Goal: Transaction & Acquisition: Purchase product/service

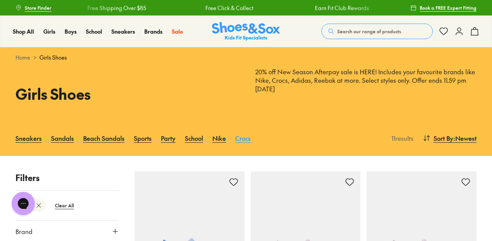
click at [242, 136] on link "Crocs" at bounding box center [242, 138] width 15 height 17
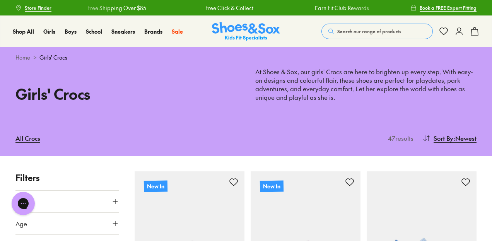
click at [254, 25] on img at bounding box center [246, 31] width 68 height 19
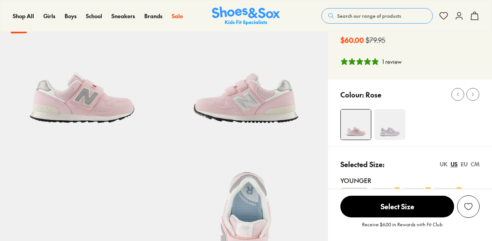
select select "*"
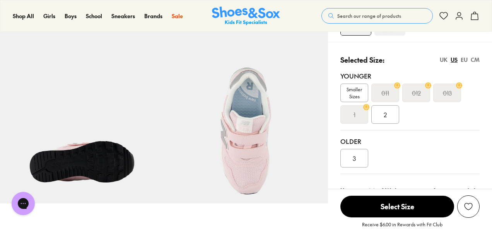
click at [466, 60] on div "EU" at bounding box center [464, 60] width 7 height 8
click at [351, 90] on span "Smaller Sizes" at bounding box center [354, 93] width 27 height 14
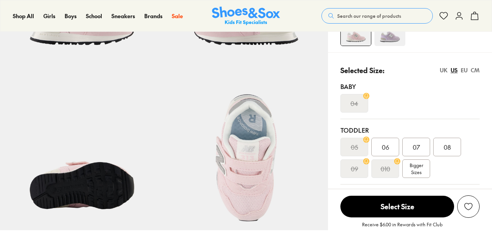
select select "*"
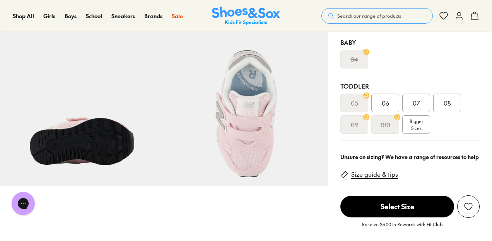
scroll to position [141, 0]
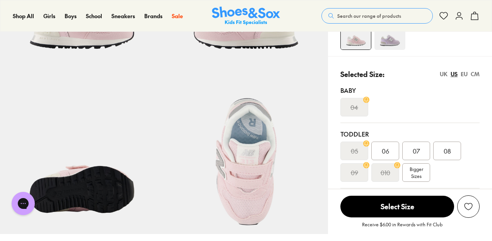
click at [462, 75] on div "EU" at bounding box center [464, 74] width 7 height 8
click at [415, 171] on span "Bigger Sizes" at bounding box center [416, 172] width 14 height 14
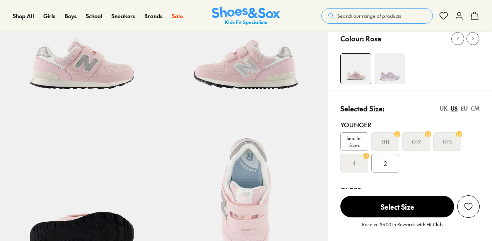
select select "*"
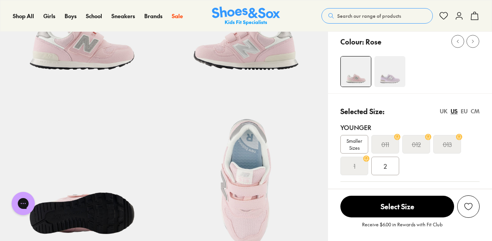
click at [464, 111] on div "EU" at bounding box center [464, 111] width 7 height 8
click at [386, 143] on s "28.5" at bounding box center [385, 144] width 11 height 9
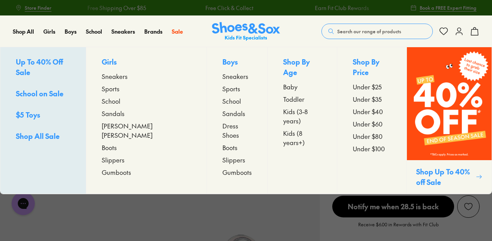
click at [128, 76] on span "Sneakers" at bounding box center [115, 76] width 26 height 9
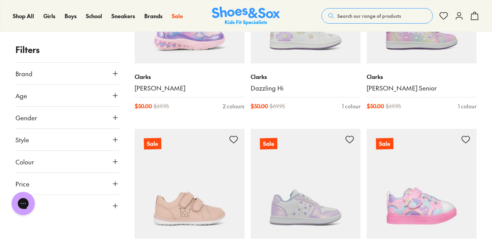
scroll to position [204, 0]
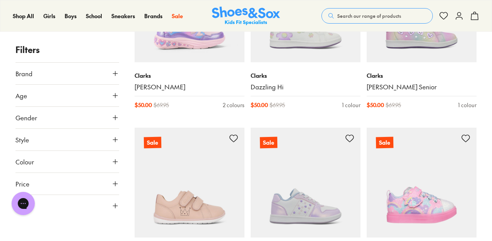
click at [113, 206] on icon at bounding box center [115, 206] width 8 height 8
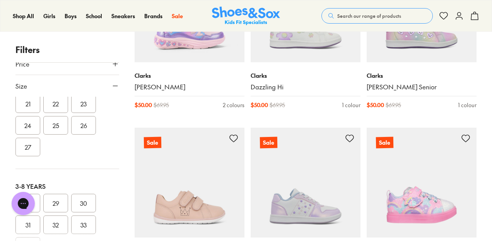
scroll to position [115, 0]
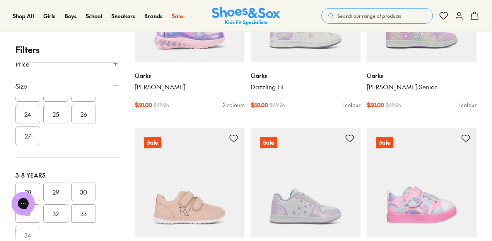
click at [29, 189] on div "Chat with us" at bounding box center [23, 203] width 31 height 29
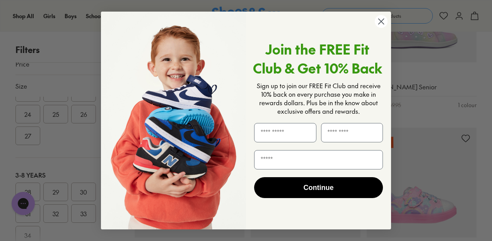
click at [380, 20] on circle "Close dialog" at bounding box center [381, 21] width 13 height 13
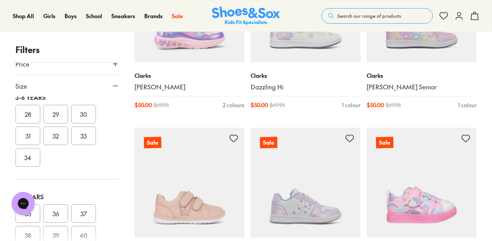
scroll to position [194, 0]
click at [25, 109] on button "28" at bounding box center [27, 113] width 25 height 19
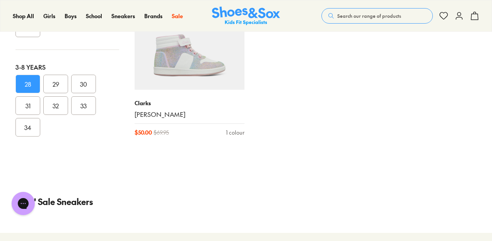
scroll to position [122, 0]
click at [54, 82] on button "29" at bounding box center [55, 89] width 25 height 19
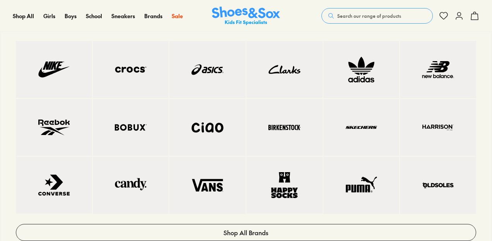
scroll to position [94, 0]
click at [443, 72] on img at bounding box center [437, 69] width 45 height 26
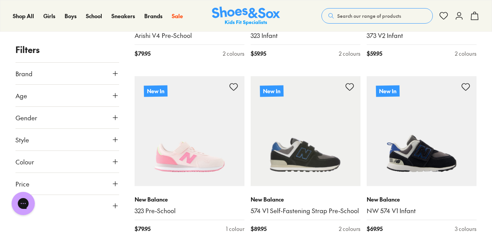
scroll to position [257, 0]
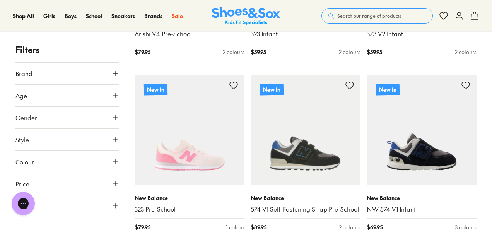
click at [117, 205] on icon at bounding box center [115, 206] width 8 height 8
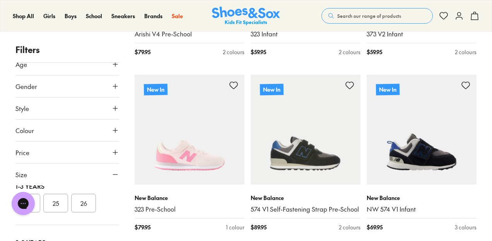
scroll to position [92, 0]
click at [87, 204] on button "26" at bounding box center [83, 203] width 25 height 19
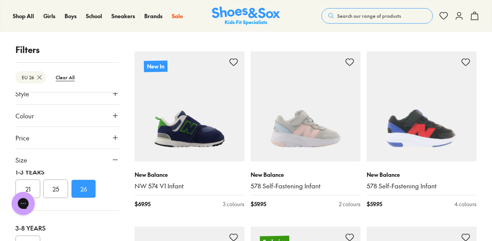
scroll to position [282, 0]
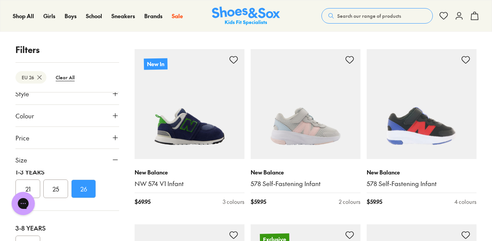
click at [82, 181] on button "26" at bounding box center [83, 188] width 25 height 19
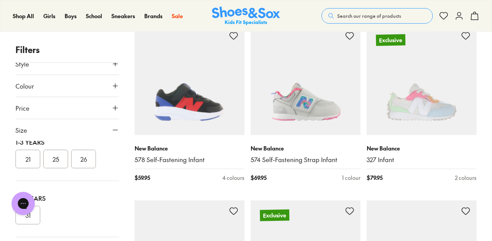
scroll to position [714, 0]
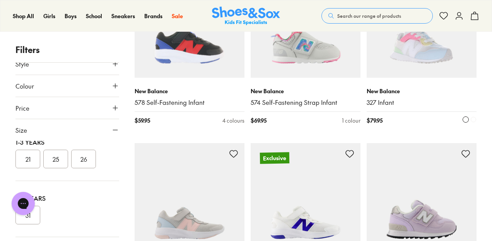
click at [430, 38] on img at bounding box center [422, 23] width 110 height 110
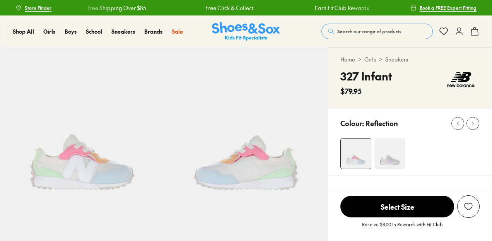
select select "*"
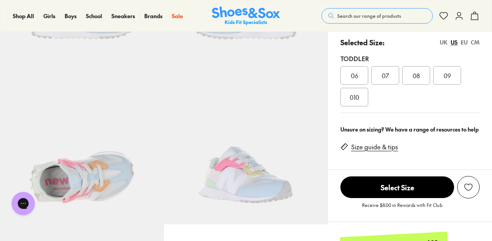
scroll to position [151, 0]
click at [353, 95] on span "010" at bounding box center [355, 96] width 10 height 9
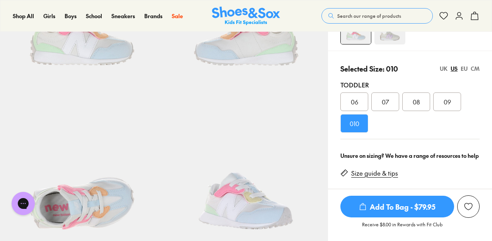
scroll to position [127, 0]
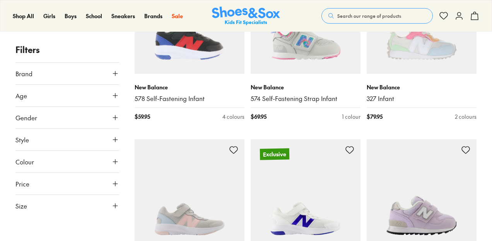
click at [117, 207] on icon at bounding box center [115, 206] width 8 height 8
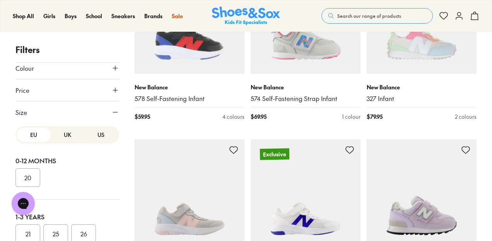
scroll to position [94, 0]
click at [93, 131] on button "US" at bounding box center [101, 134] width 34 height 14
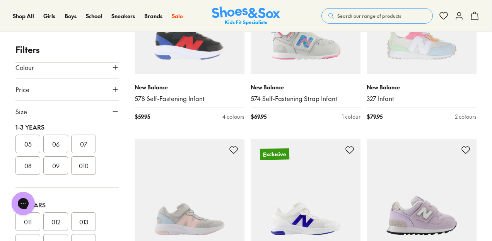
scroll to position [93, 0]
click at [36, 217] on div "Chat with us" at bounding box center [23, 203] width 31 height 29
click at [31, 216] on div "Chat with us" at bounding box center [23, 203] width 31 height 29
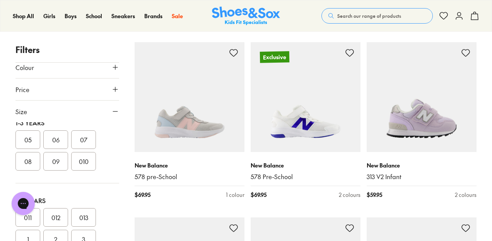
scroll to position [179, 0]
click at [24, 131] on button "011" at bounding box center [27, 131] width 25 height 19
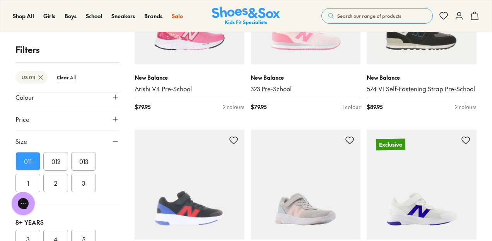
click at [340, 212] on img at bounding box center [306, 185] width 110 height 110
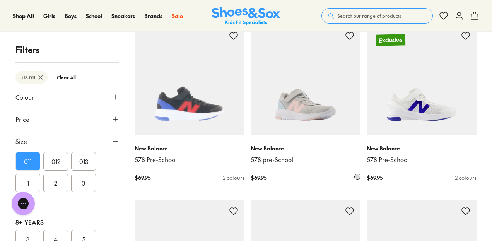
scroll to position [309, 0]
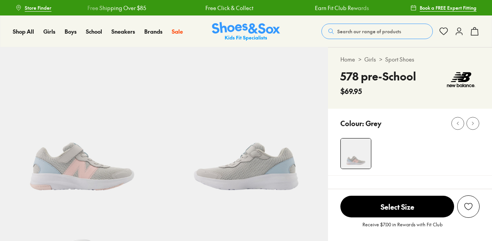
select select "*"
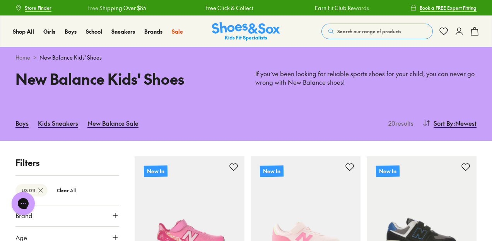
scroll to position [0, 0]
